Goal: Book appointment/travel/reservation

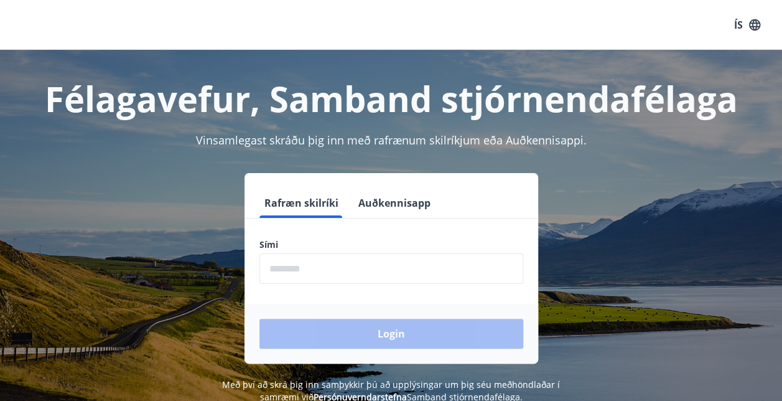
click at [320, 274] on input "phone" at bounding box center [391, 268] width 264 height 30
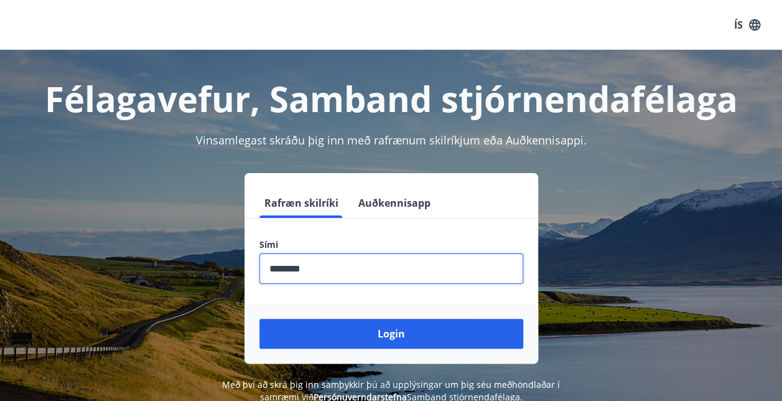
type input "********"
click at [259, 319] on button "Login" at bounding box center [391, 334] width 264 height 30
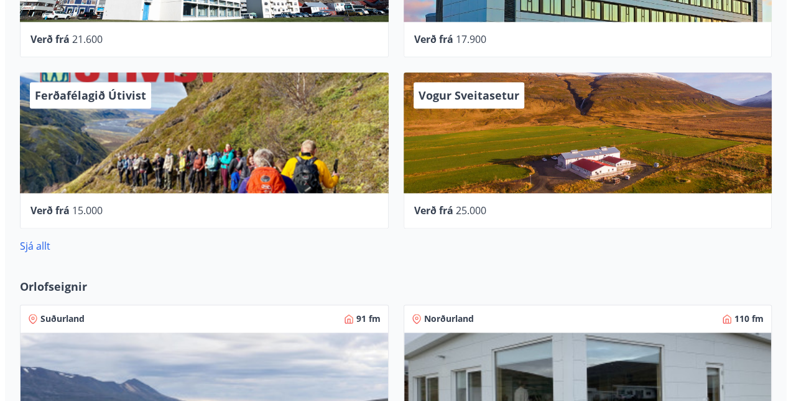
scroll to position [809, 0]
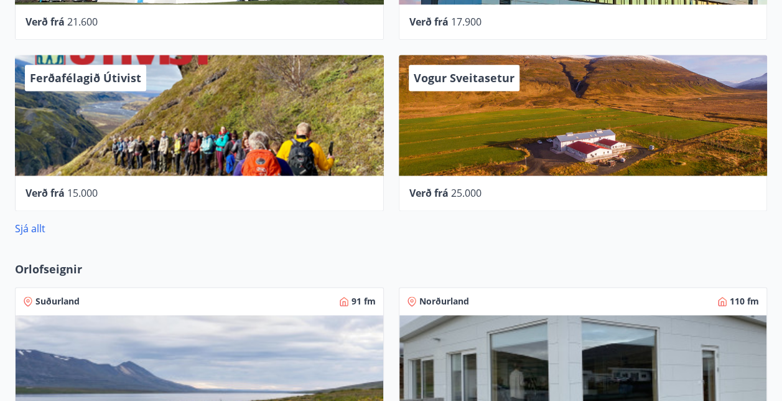
drag, startPoint x: 459, startPoint y: 81, endPoint x: 368, endPoint y: 253, distance: 194.3
click at [451, 144] on div "Vogur Sveitasetur" at bounding box center [583, 115] width 369 height 121
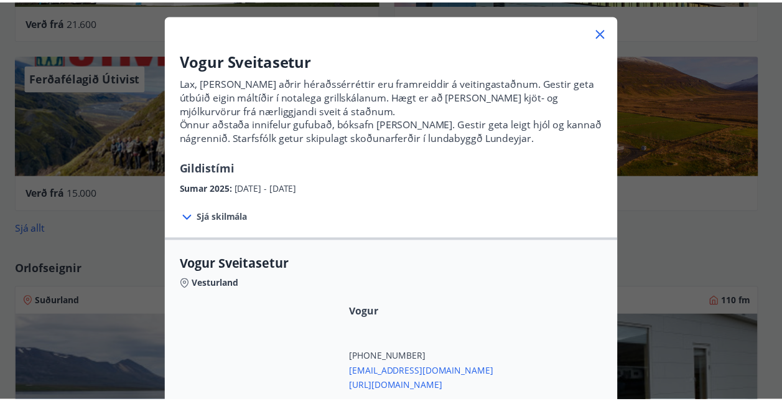
scroll to position [0, 0]
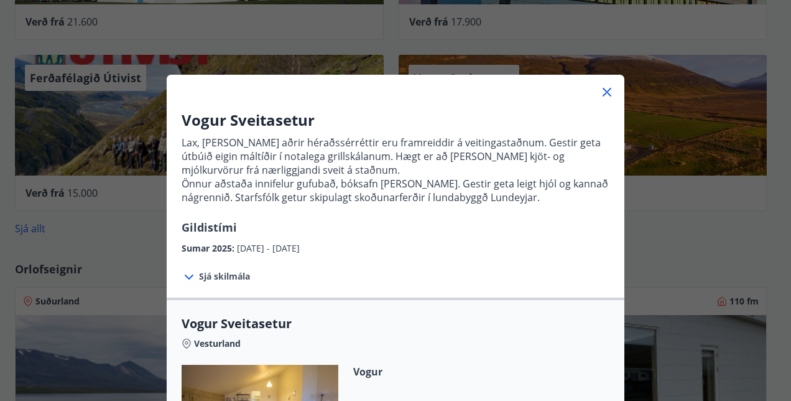
click at [603, 95] on icon at bounding box center [607, 92] width 9 height 9
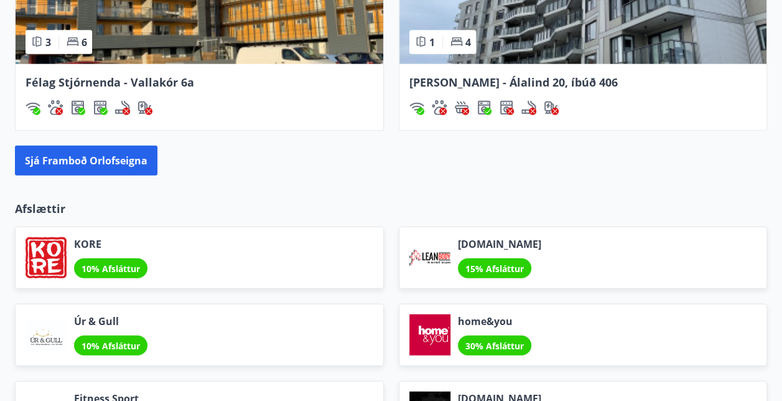
scroll to position [1431, 0]
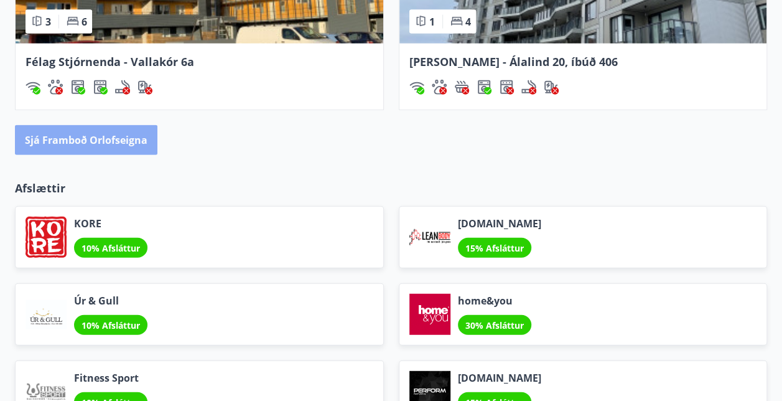
click at [109, 141] on button "Sjá framboð orlofseigna" at bounding box center [86, 140] width 142 height 30
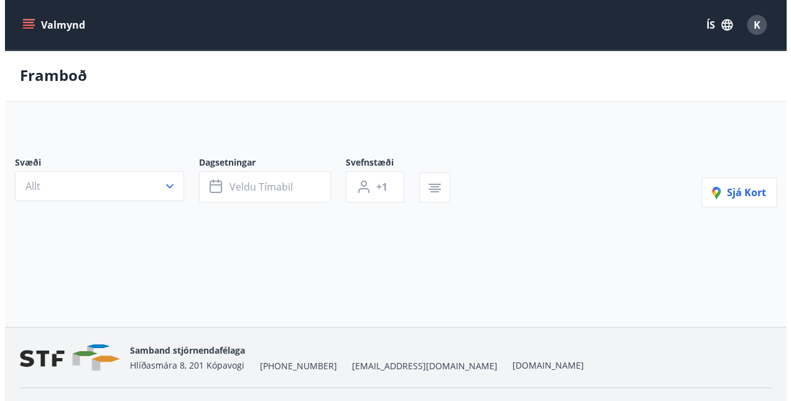
scroll to position [29, 0]
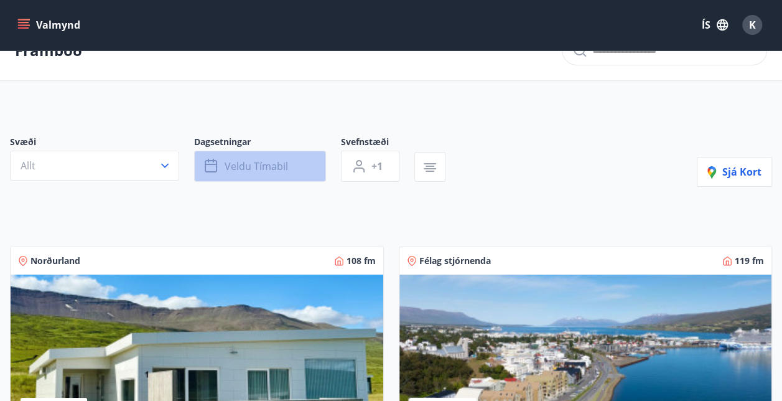
click at [244, 163] on span "Veldu tímabil" at bounding box center [256, 166] width 63 height 14
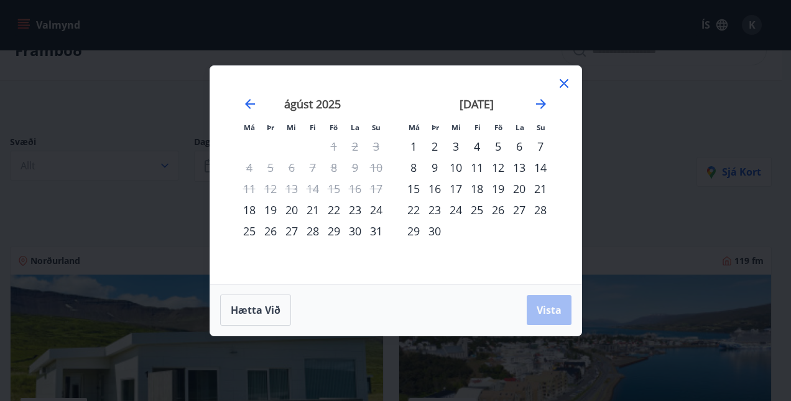
click at [518, 192] on div "20" at bounding box center [519, 188] width 21 height 21
click at [411, 209] on div "22" at bounding box center [413, 209] width 21 height 21
click at [538, 187] on div "21" at bounding box center [540, 188] width 21 height 21
click at [522, 188] on div "20" at bounding box center [519, 188] width 21 height 21
click at [500, 185] on div "19" at bounding box center [498, 188] width 21 height 21
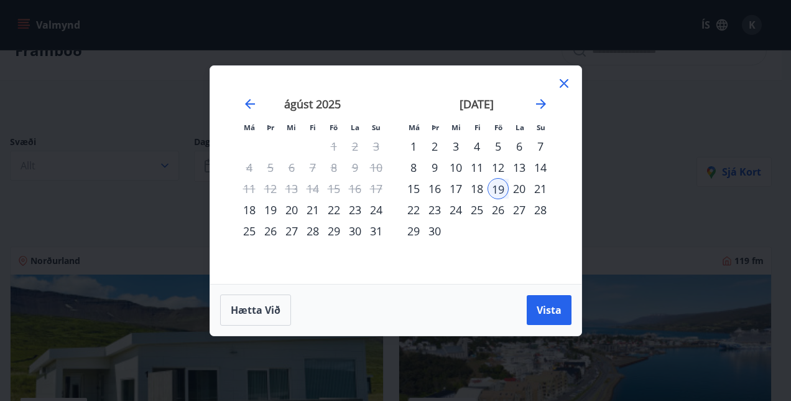
click at [541, 184] on div "21" at bounding box center [540, 188] width 21 height 21
click at [541, 310] on span "Vista" at bounding box center [549, 310] width 25 height 14
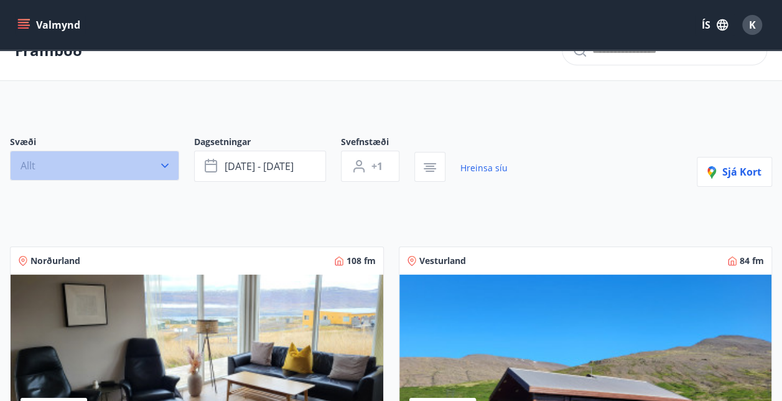
click at [155, 168] on button "Allt" at bounding box center [94, 166] width 169 height 30
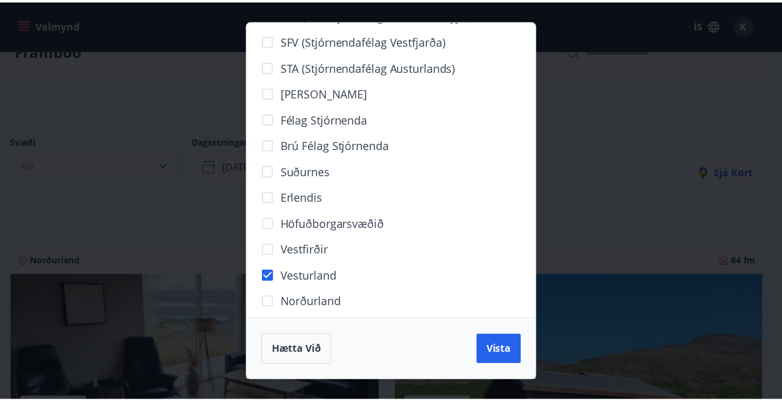
scroll to position [96, 0]
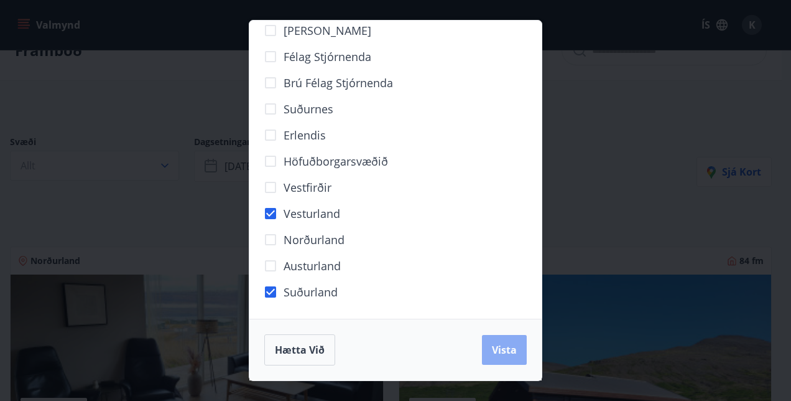
click at [499, 351] on span "Vista" at bounding box center [504, 350] width 25 height 14
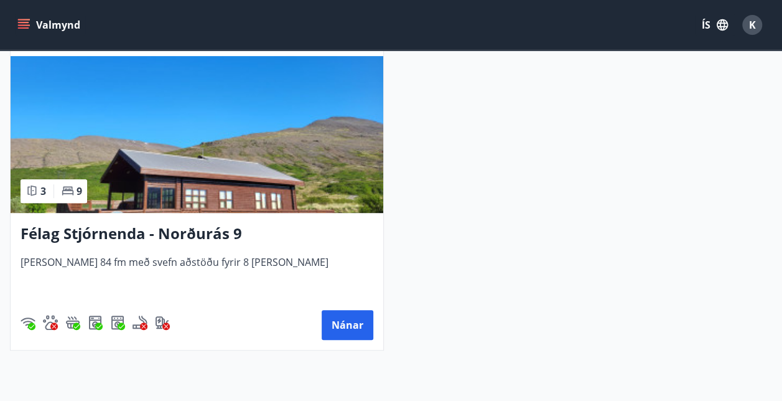
scroll to position [266, 0]
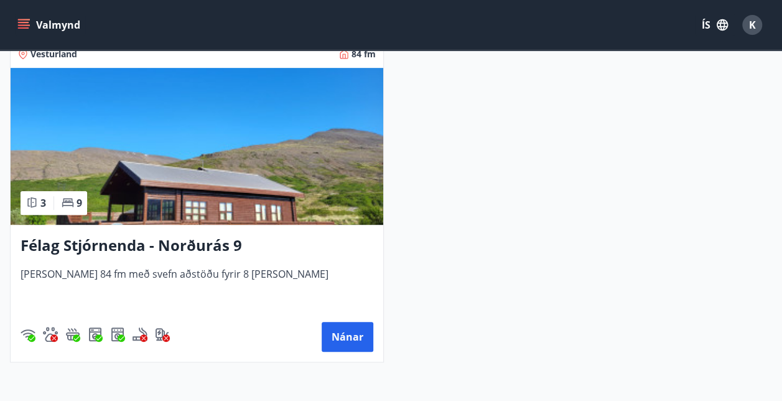
click at [203, 249] on h3 "Félag Stjórnenda - Norðurás 9" at bounding box center [197, 246] width 353 height 22
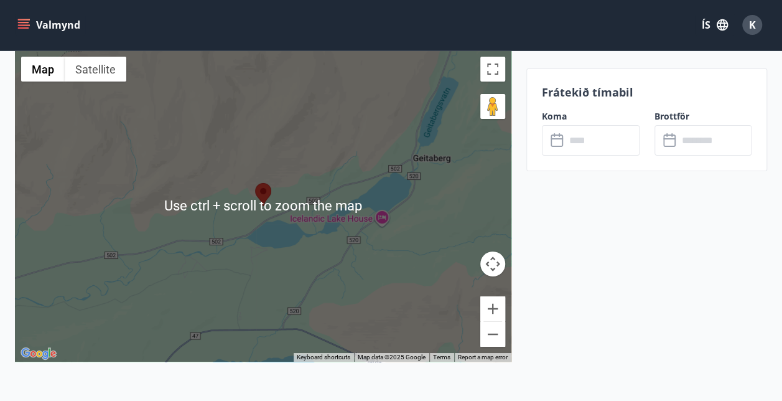
scroll to position [2053, 0]
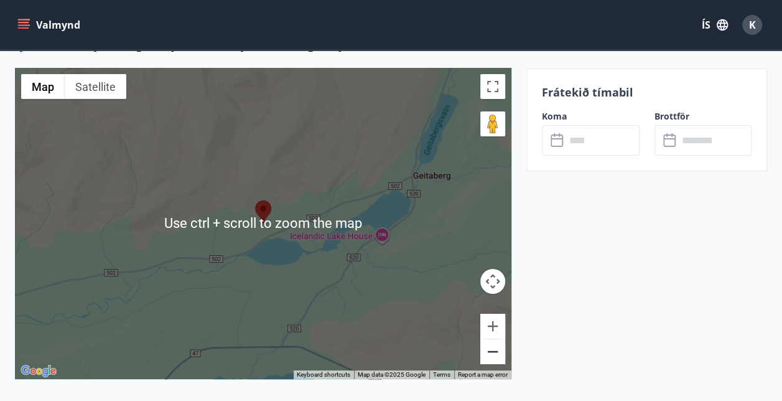
click at [494, 339] on button "Zoom out" at bounding box center [492, 351] width 25 height 25
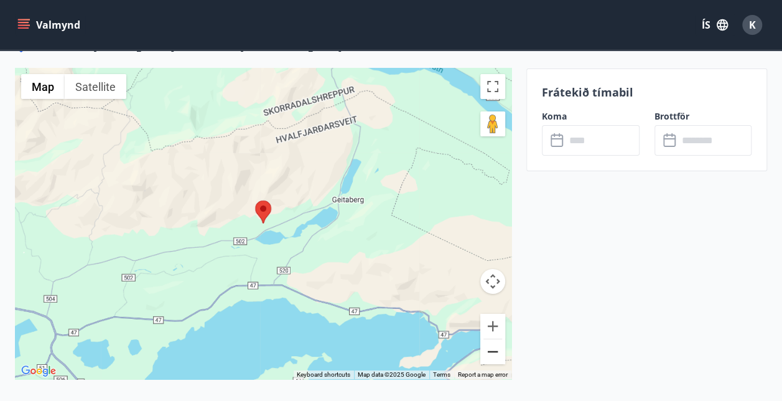
click at [494, 339] on button "Zoom out" at bounding box center [492, 351] width 25 height 25
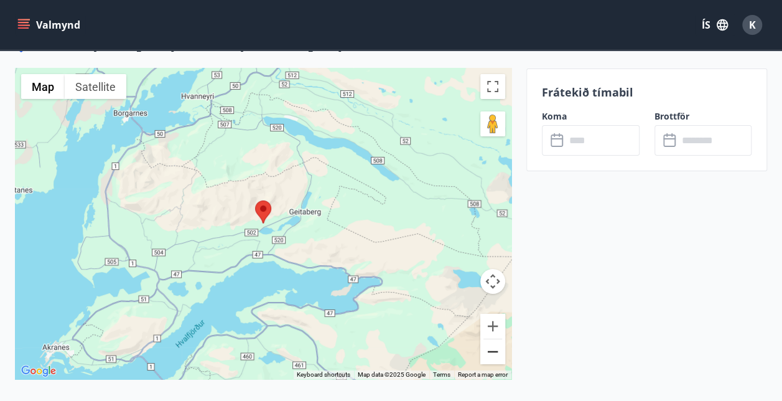
click at [494, 339] on button "Zoom out" at bounding box center [492, 351] width 25 height 25
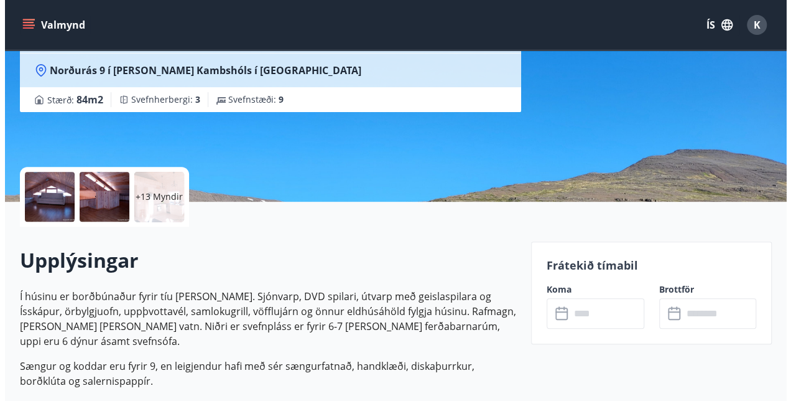
scroll to position [187, 0]
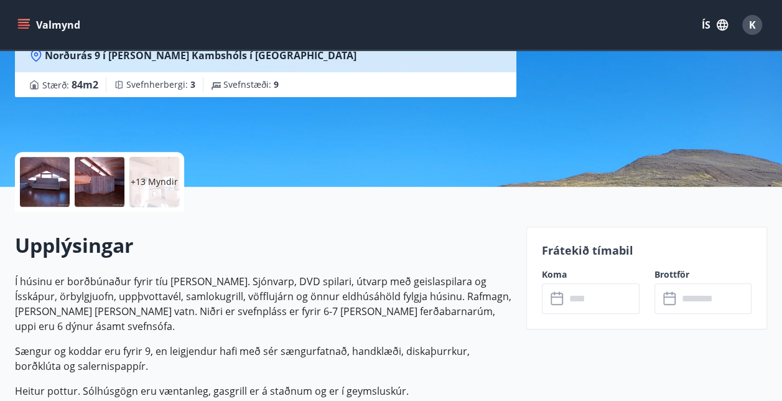
click at [37, 205] on div at bounding box center [45, 182] width 50 height 50
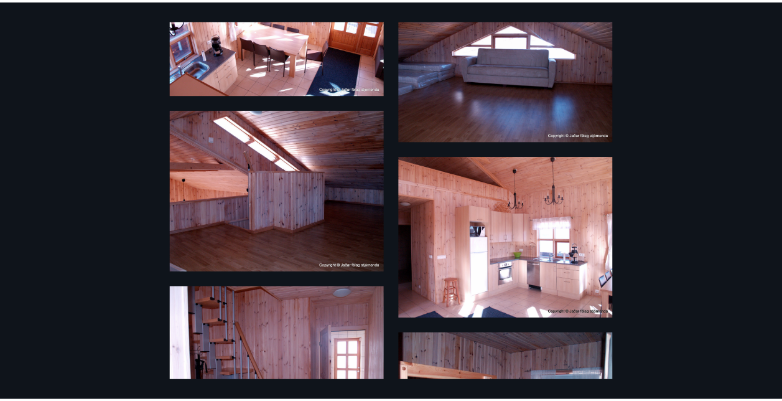
scroll to position [0, 0]
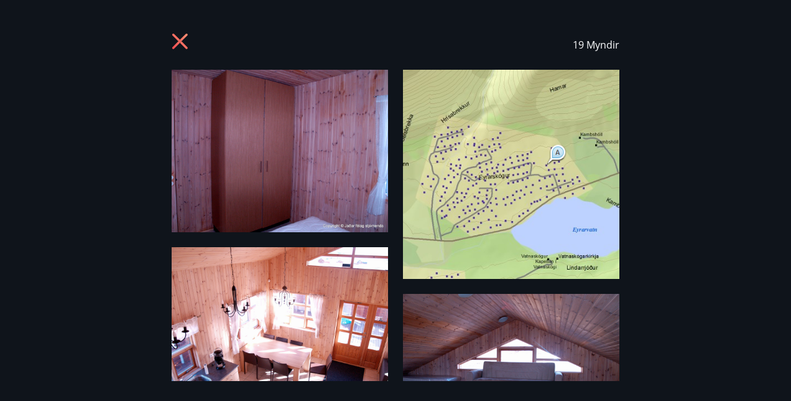
click at [185, 47] on icon at bounding box center [180, 42] width 16 height 16
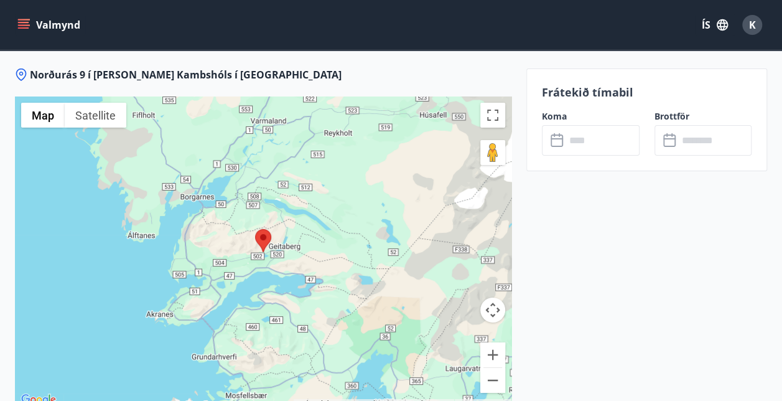
scroll to position [2053, 0]
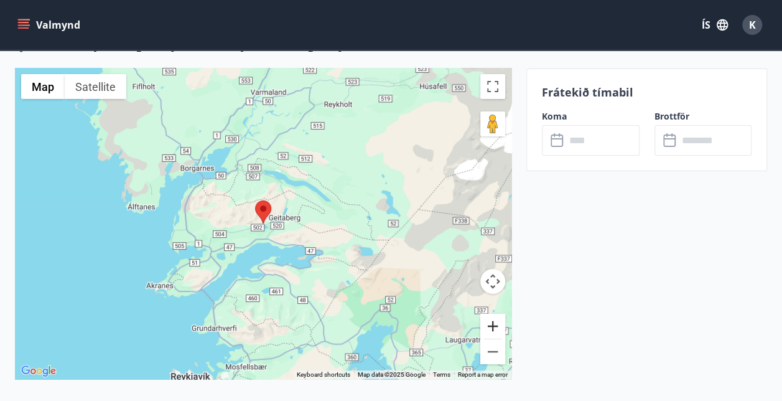
click at [487, 314] on button "Zoom in" at bounding box center [492, 326] width 25 height 25
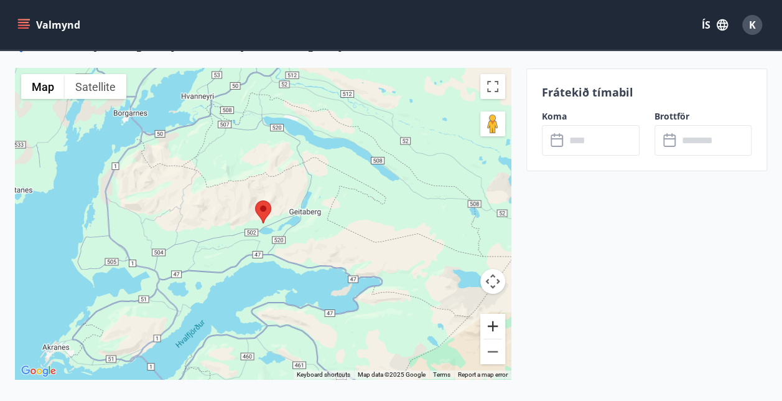
click at [487, 314] on button "Zoom in" at bounding box center [492, 326] width 25 height 25
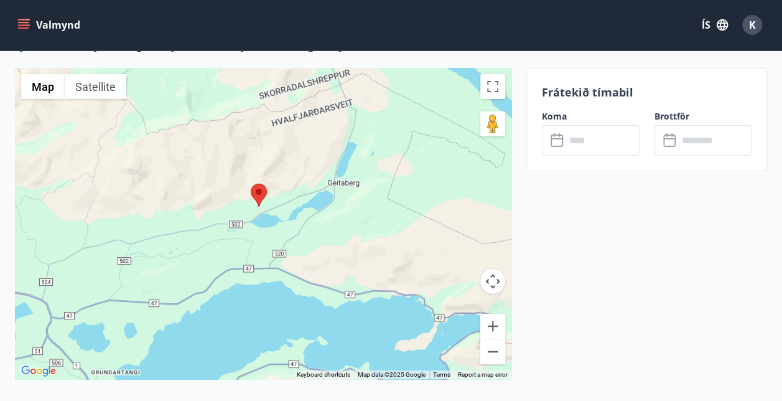
drag, startPoint x: 324, startPoint y: 284, endPoint x: 318, endPoint y: 264, distance: 21.3
click at [318, 264] on div at bounding box center [263, 223] width 496 height 311
click at [496, 314] on button "Zoom in" at bounding box center [492, 326] width 25 height 25
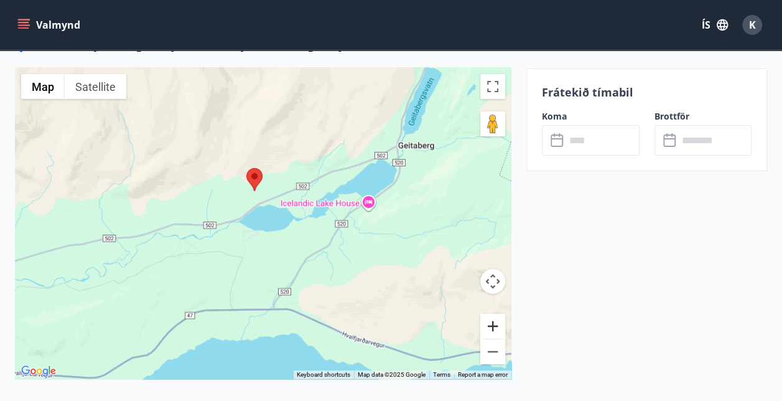
click at [496, 314] on button "Zoom in" at bounding box center [492, 326] width 25 height 25
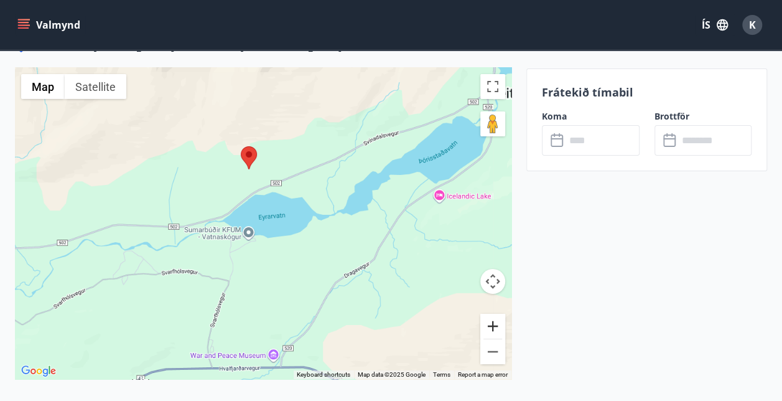
click at [496, 314] on button "Zoom in" at bounding box center [492, 326] width 25 height 25
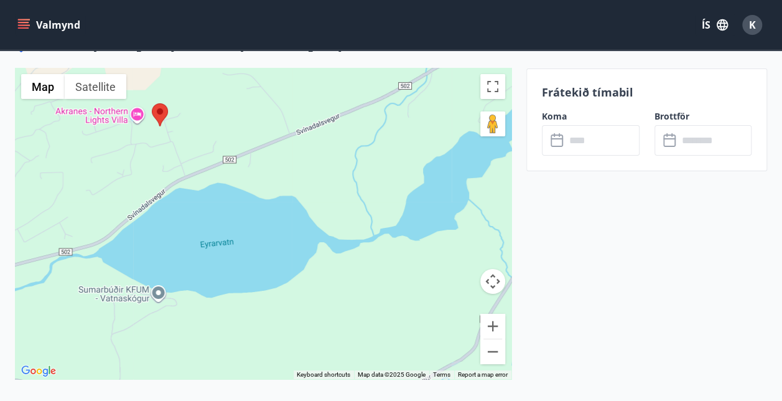
drag, startPoint x: 371, startPoint y: 277, endPoint x: 301, endPoint y: 317, distance: 80.3
click at [301, 317] on div at bounding box center [263, 223] width 496 height 311
click at [490, 339] on button "Zoom out" at bounding box center [492, 351] width 25 height 25
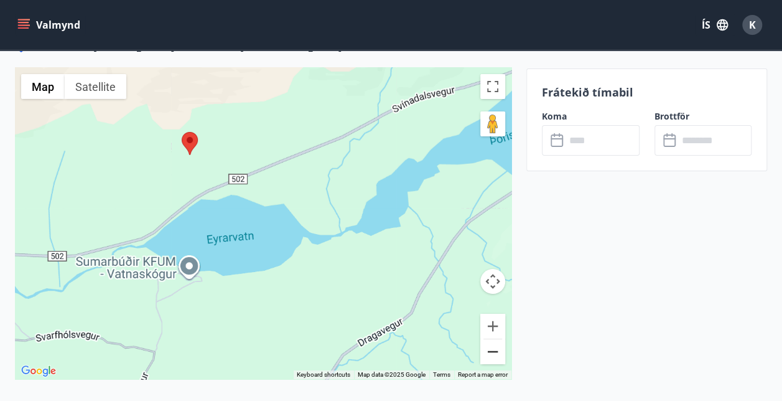
click at [490, 339] on button "Zoom out" at bounding box center [492, 351] width 25 height 25
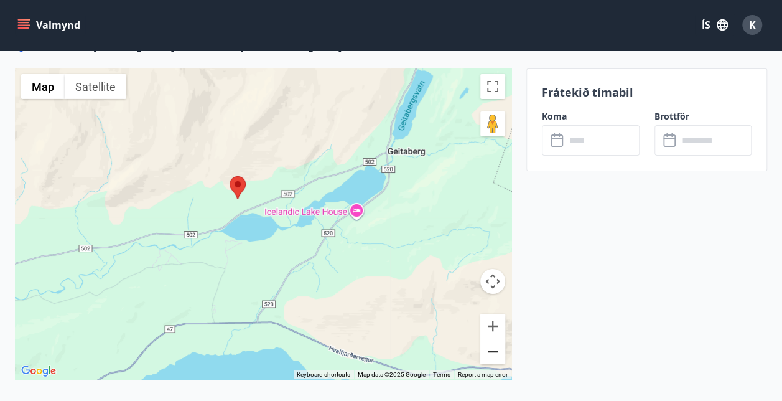
click at [490, 339] on button "Zoom out" at bounding box center [492, 351] width 25 height 25
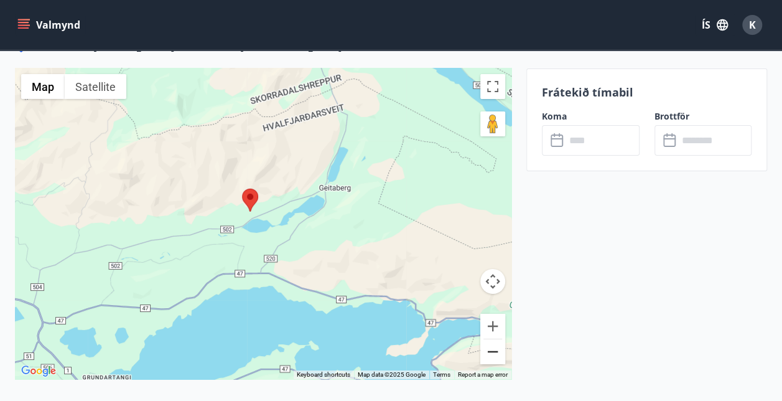
click at [490, 339] on button "Zoom out" at bounding box center [492, 351] width 25 height 25
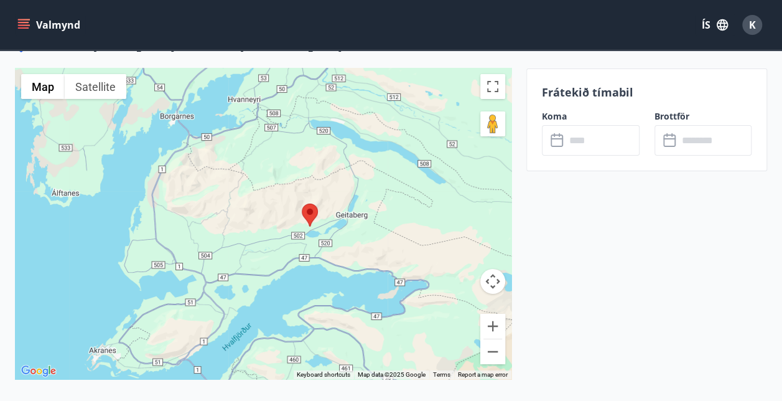
drag, startPoint x: 337, startPoint y: 281, endPoint x: 390, endPoint y: 292, distance: 54.8
click at [390, 292] on div at bounding box center [263, 223] width 496 height 311
click at [484, 315] on button "Zoom in" at bounding box center [492, 326] width 25 height 25
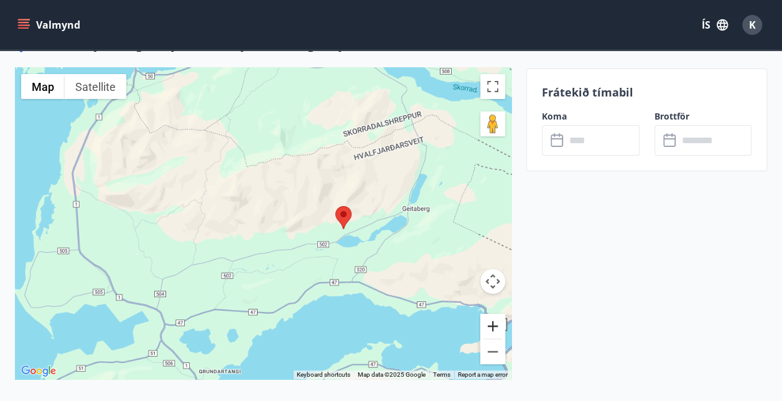
click at [484, 315] on button "Zoom in" at bounding box center [492, 326] width 25 height 25
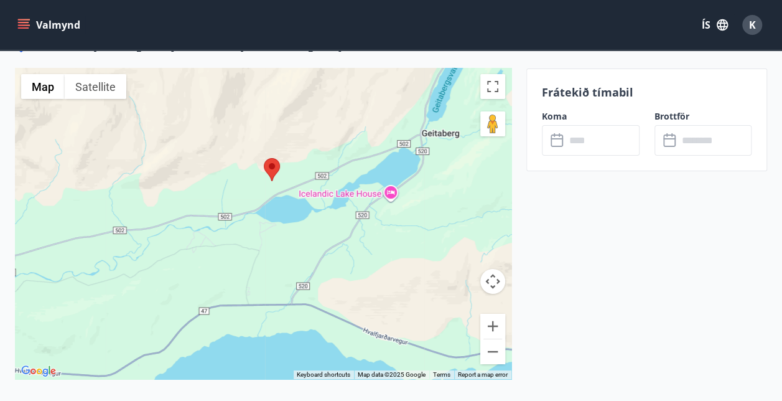
drag, startPoint x: 382, startPoint y: 309, endPoint x: 203, endPoint y: 253, distance: 187.1
click at [203, 253] on div at bounding box center [263, 223] width 496 height 311
click at [490, 340] on button "Zoom out" at bounding box center [492, 351] width 25 height 25
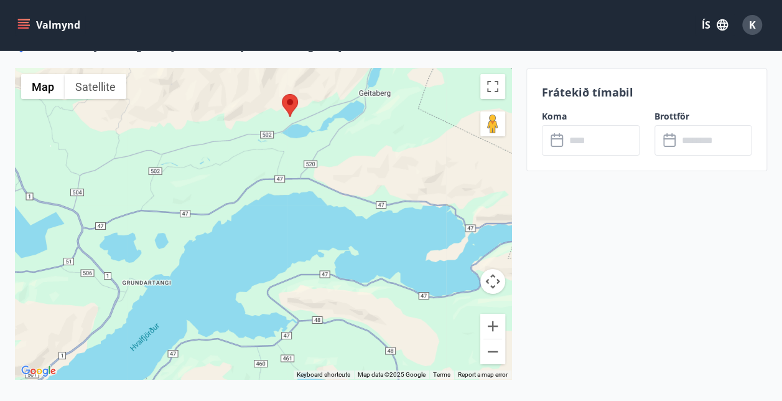
drag, startPoint x: 424, startPoint y: 286, endPoint x: 445, endPoint y: 197, distance: 90.7
click at [445, 197] on div at bounding box center [263, 223] width 496 height 311
click at [485, 339] on button "Zoom out" at bounding box center [492, 351] width 25 height 25
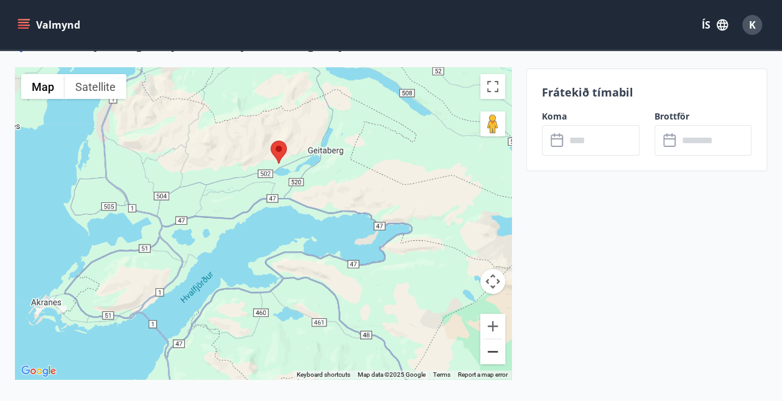
click at [485, 339] on button "Zoom out" at bounding box center [492, 351] width 25 height 25
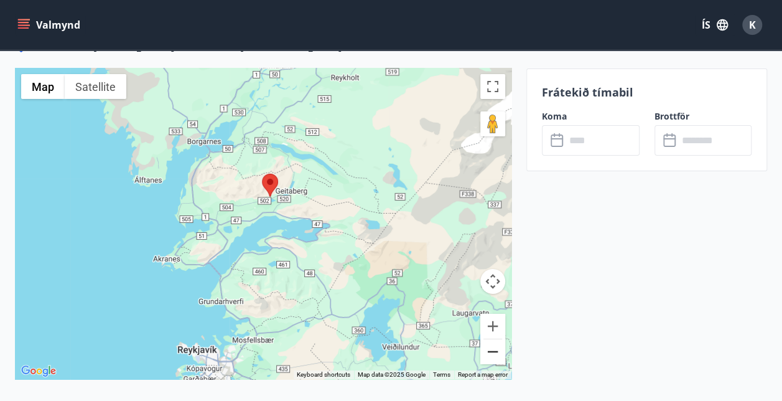
click at [485, 339] on button "Zoom out" at bounding box center [492, 351] width 25 height 25
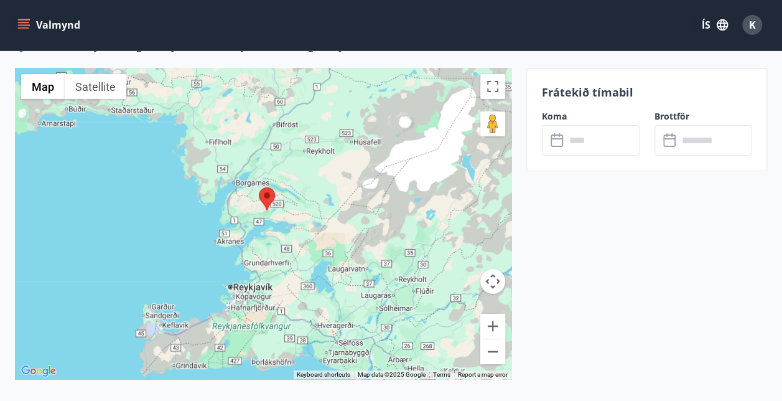
click at [509, 325] on div at bounding box center [263, 223] width 496 height 311
click at [494, 317] on button "Zoom in" at bounding box center [492, 326] width 25 height 25
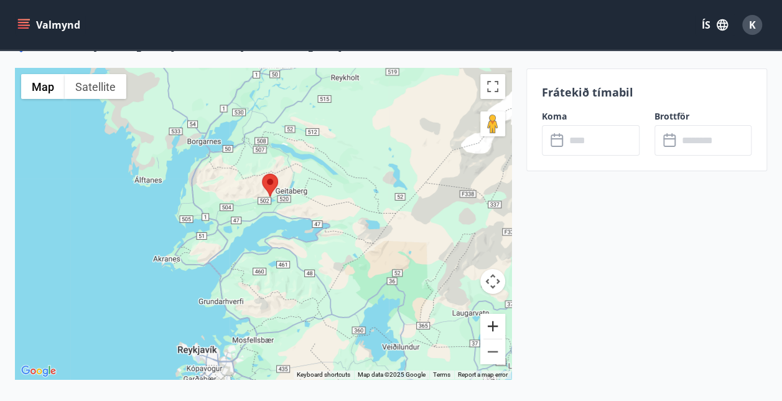
click at [494, 317] on button "Zoom in" at bounding box center [492, 326] width 25 height 25
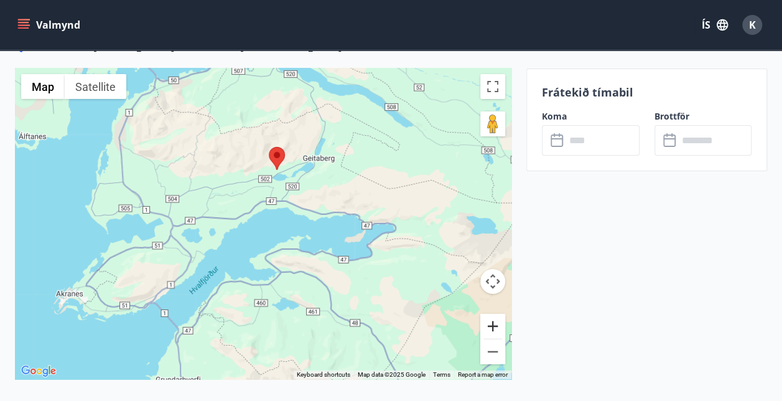
click at [494, 317] on button "Zoom in" at bounding box center [492, 326] width 25 height 25
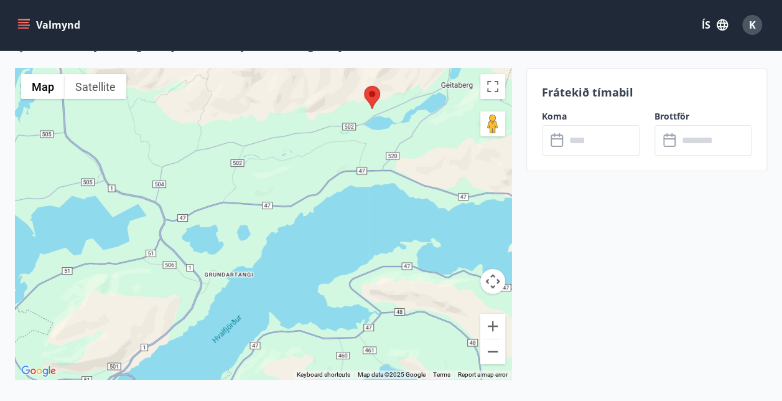
drag, startPoint x: 299, startPoint y: 282, endPoint x: 380, endPoint y: 269, distance: 81.9
click at [380, 269] on div at bounding box center [263, 223] width 496 height 311
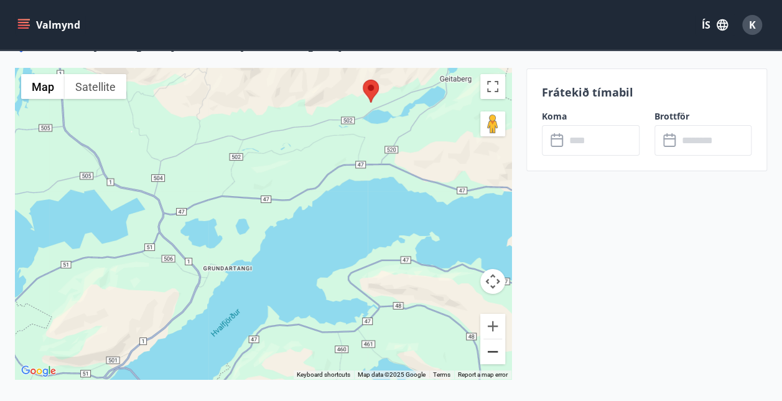
click at [487, 341] on button "Zoom out" at bounding box center [492, 351] width 25 height 25
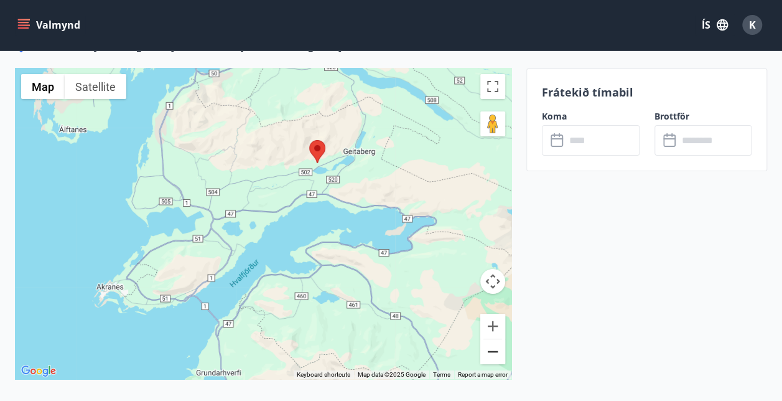
click at [487, 341] on button "Zoom out" at bounding box center [492, 351] width 25 height 25
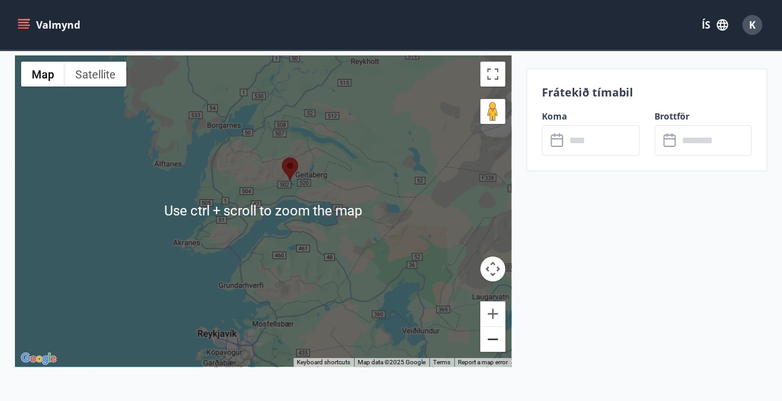
scroll to position [2044, 0]
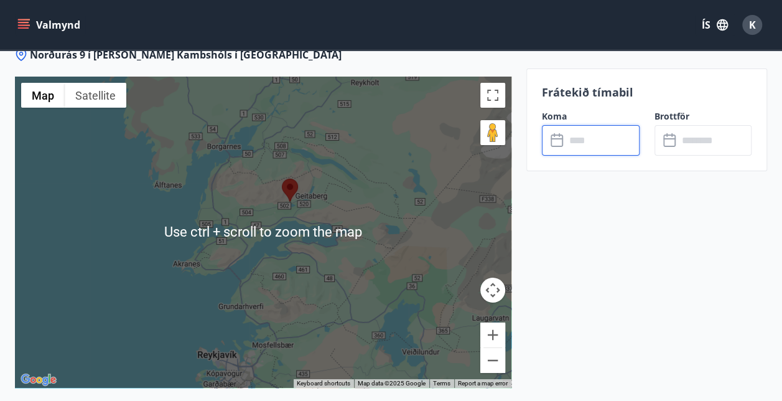
click at [566, 136] on input "text" at bounding box center [603, 140] width 74 height 30
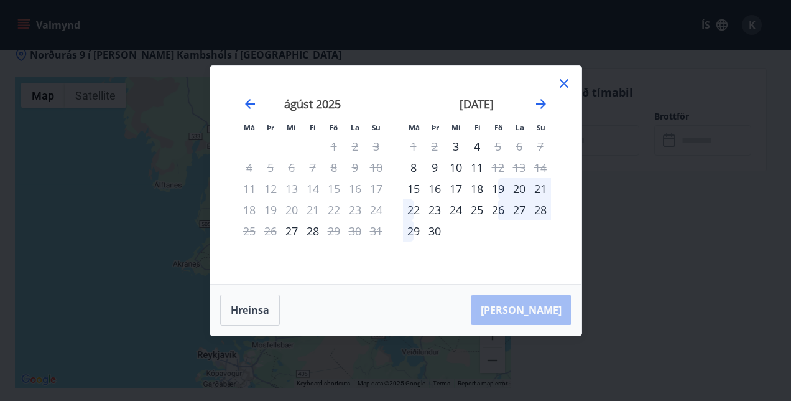
click at [498, 188] on div "19" at bounding box center [498, 188] width 21 height 21
click at [541, 184] on div "21" at bounding box center [540, 188] width 21 height 21
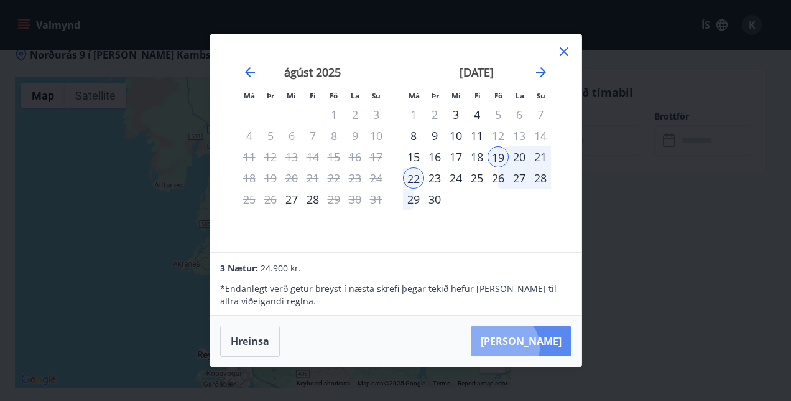
click at [541, 347] on button "Taka Frá" at bounding box center [521, 341] width 101 height 30
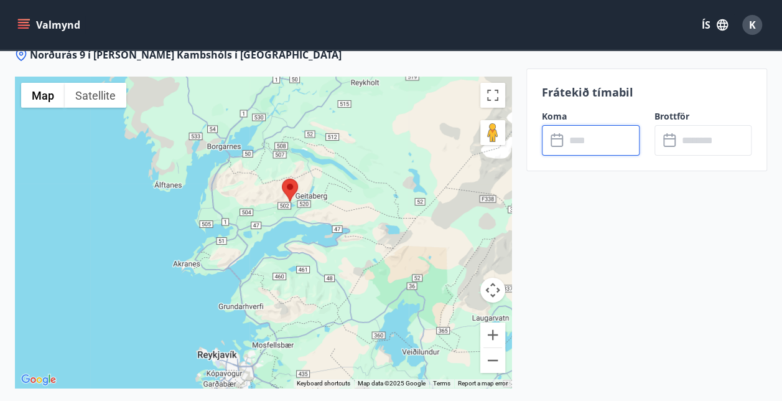
type input "******"
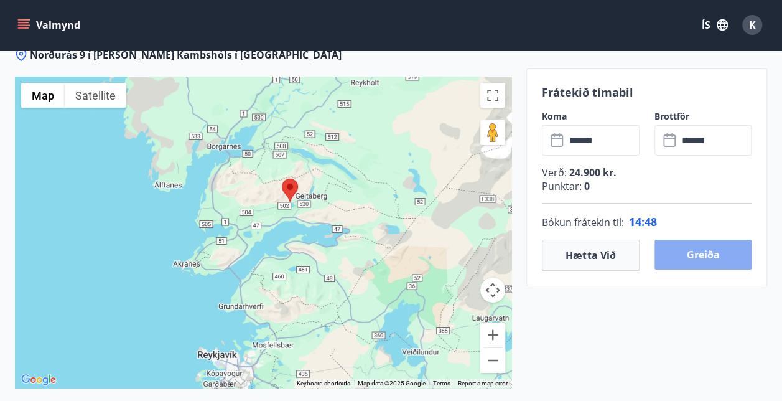
click at [688, 252] on button "Greiða" at bounding box center [704, 255] width 98 height 30
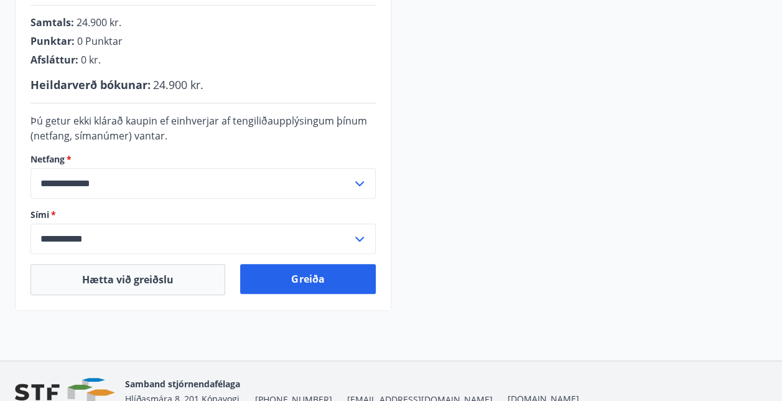
scroll to position [404, 0]
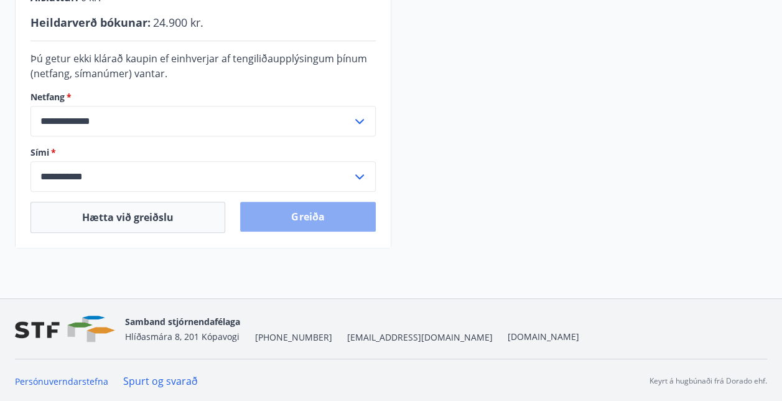
click at [316, 218] on button "Greiða" at bounding box center [307, 217] width 135 height 30
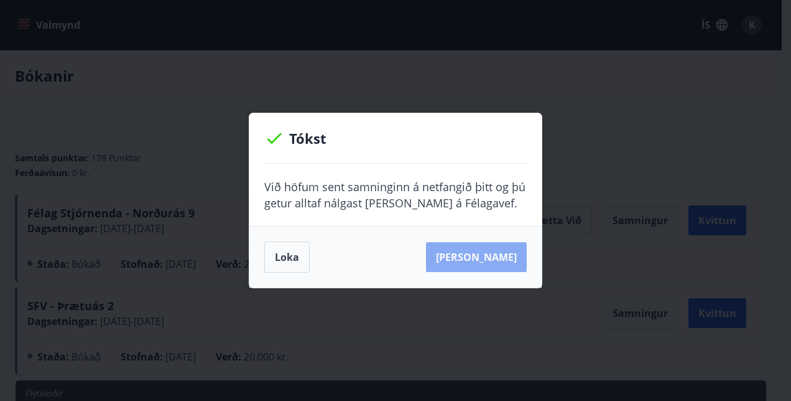
click at [500, 259] on button "[PERSON_NAME]" at bounding box center [476, 257] width 101 height 30
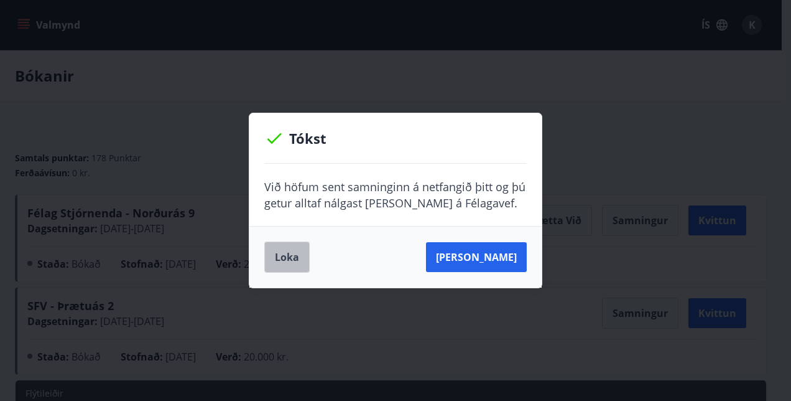
click at [299, 258] on button "Loka" at bounding box center [286, 256] width 45 height 31
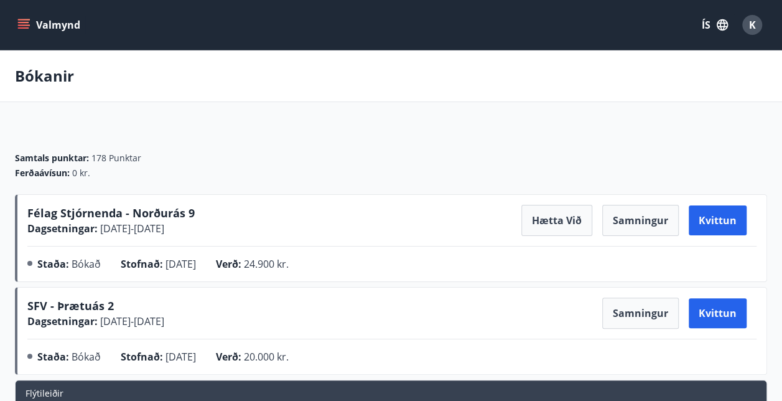
scroll to position [62, 0]
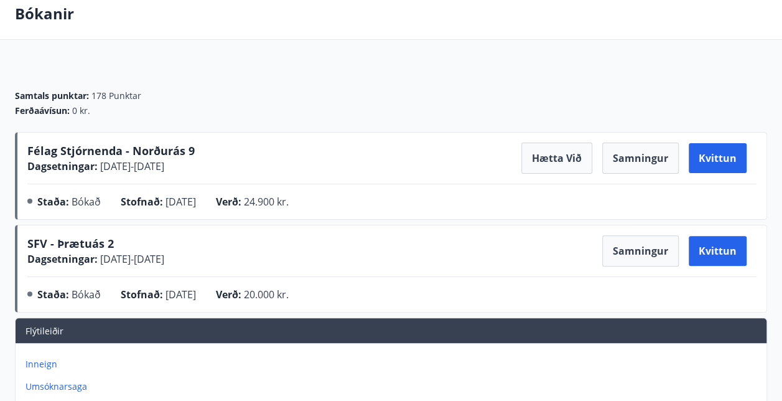
click at [134, 152] on span "Félag Stjórnenda - Norðurás 9" at bounding box center [110, 150] width 167 height 15
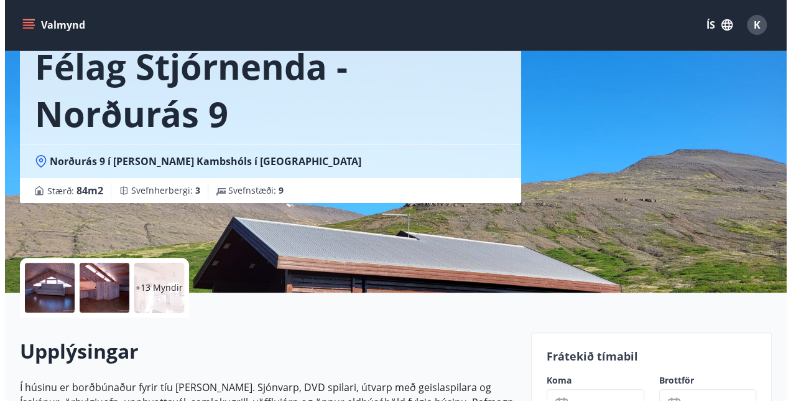
scroll to position [62, 0]
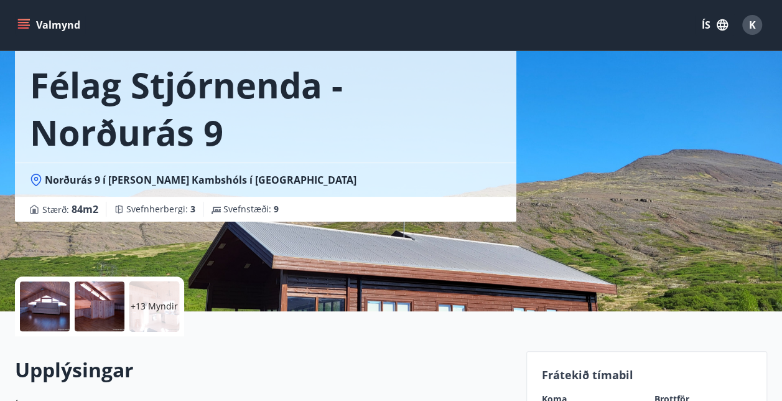
click at [162, 300] on p "+13 Myndir" at bounding box center [154, 306] width 47 height 12
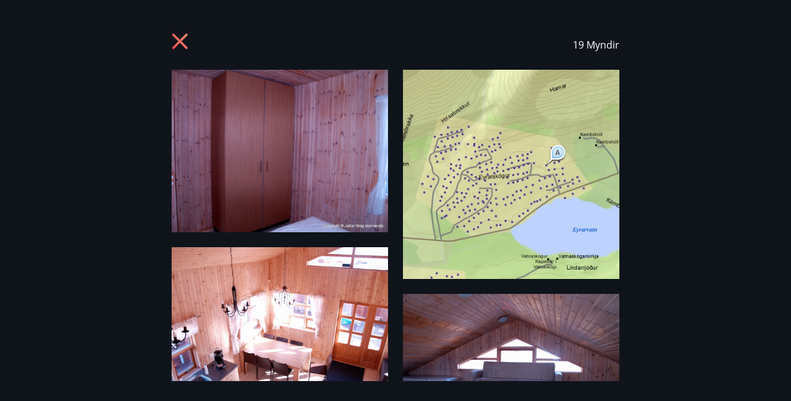
click at [502, 169] on img at bounding box center [511, 174] width 217 height 209
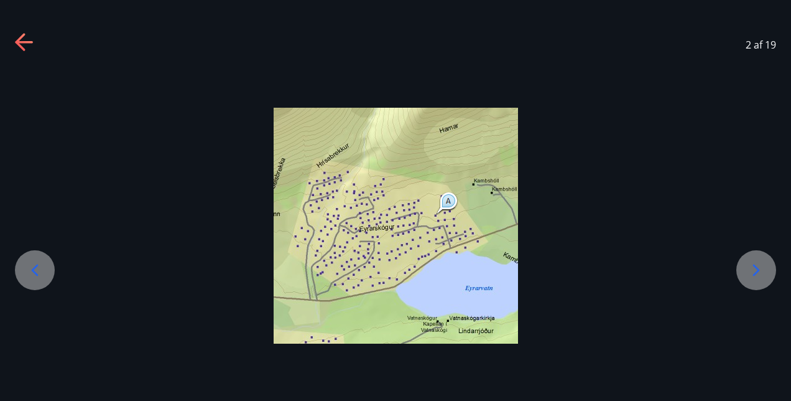
click at [27, 50] on icon at bounding box center [25, 43] width 20 height 20
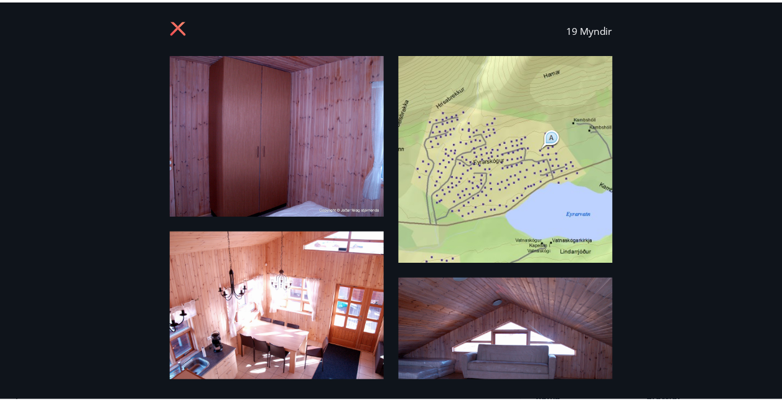
scroll to position [0, 0]
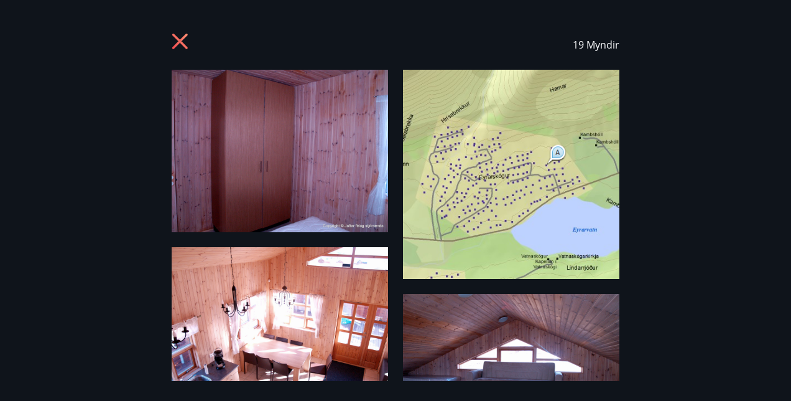
click at [187, 47] on icon at bounding box center [182, 43] width 20 height 20
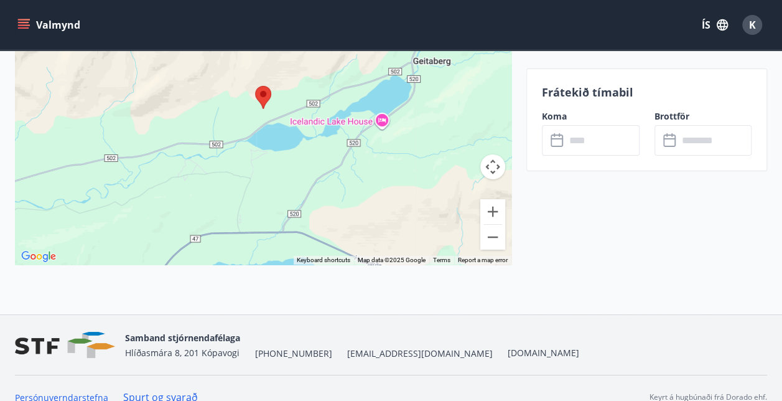
scroll to position [2169, 0]
